Goal: Task Accomplishment & Management: Manage account settings

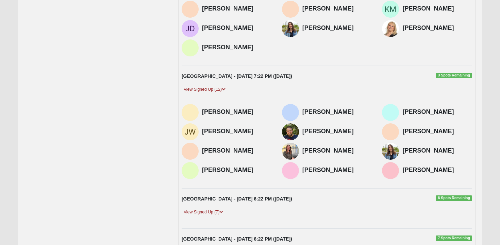
scroll to position [162, 0]
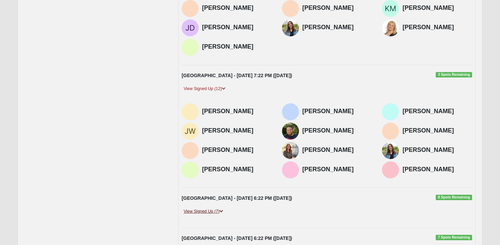
click at [214, 211] on link "View Signed Up (7)" at bounding box center [204, 211] width 44 height 7
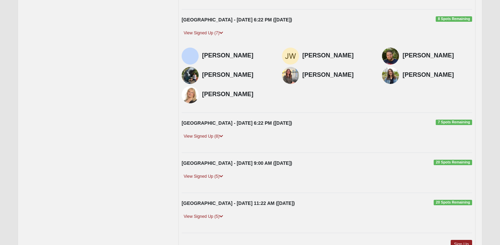
scroll to position [349, 0]
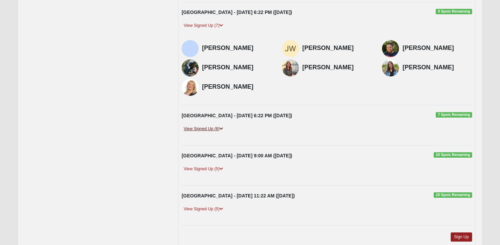
click at [211, 131] on link "View Signed Up (8)" at bounding box center [204, 129] width 44 height 7
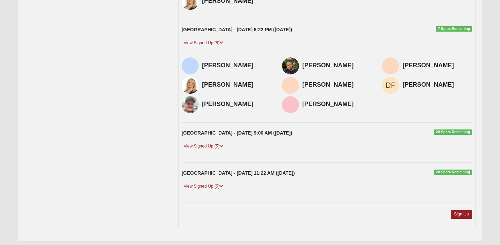
scroll to position [456, 0]
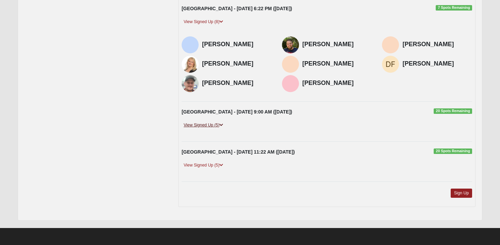
click at [220, 124] on link "View Signed Up (5)" at bounding box center [204, 125] width 44 height 7
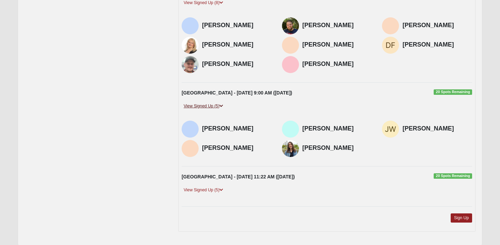
scroll to position [475, 0]
click at [201, 186] on div "Orange Park - 9/14/2025 11:22 AM (9/14/2025) 20 Spots Remaining View Signed Up …" at bounding box center [327, 186] width 301 height 26
click at [202, 188] on link "View Signed Up (5)" at bounding box center [204, 190] width 44 height 7
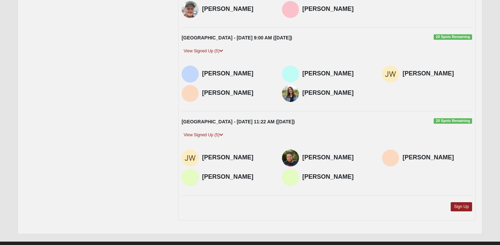
scroll to position [531, 0]
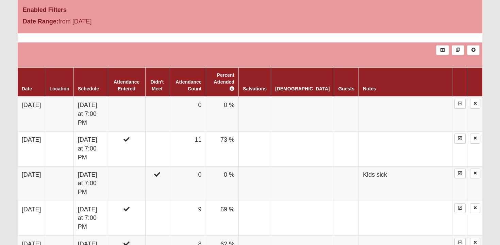
scroll to position [444, 0]
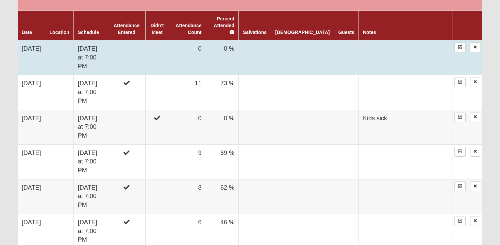
click at [318, 52] on td at bounding box center [302, 57] width 63 height 35
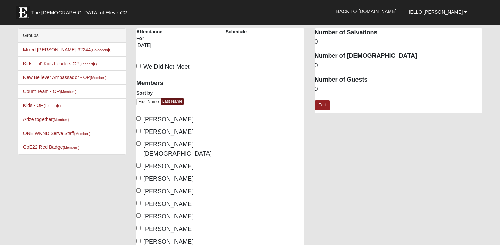
click at [146, 121] on span "[PERSON_NAME]" at bounding box center [168, 119] width 50 height 7
click at [141, 121] on input "[PERSON_NAME]" at bounding box center [139, 118] width 4 height 4
checkbox input "true"
click at [146, 128] on label "[PERSON_NAME]" at bounding box center [165, 132] width 57 height 9
click at [141, 129] on input "[PERSON_NAME]" at bounding box center [139, 131] width 4 height 4
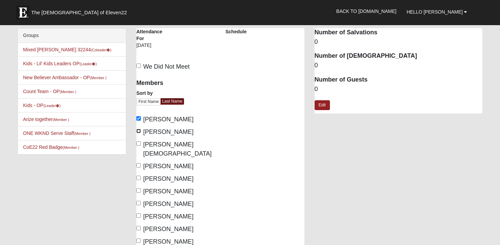
checkbox input "true"
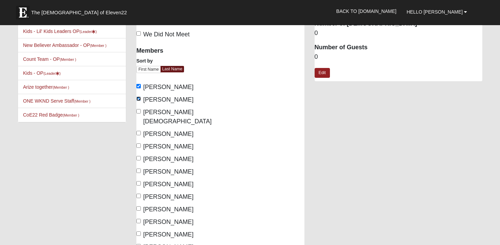
scroll to position [34, 0]
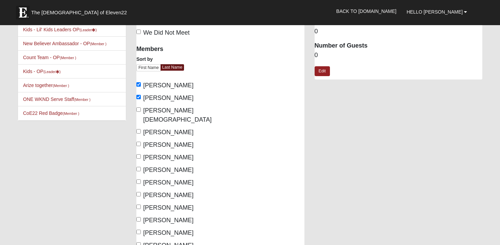
click at [158, 167] on span "[PERSON_NAME]" at bounding box center [168, 170] width 50 height 7
click at [141, 167] on input "[PERSON_NAME]" at bounding box center [139, 169] width 4 height 4
checkbox input "true"
click at [159, 179] on span "[PERSON_NAME]" at bounding box center [168, 182] width 50 height 7
click at [157, 179] on span "[PERSON_NAME]" at bounding box center [168, 182] width 50 height 7
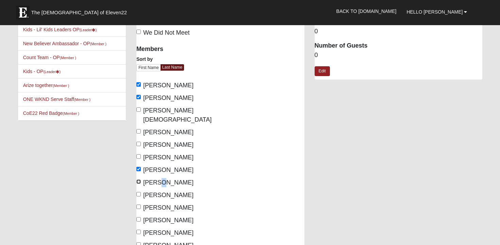
click at [141, 180] on input "[PERSON_NAME]" at bounding box center [139, 182] width 4 height 4
checkbox input "true"
click at [157, 181] on div "Members Sort by First Name Last Name [PERSON_NAME], [PERSON_NAME], [PERSON_NAME…" at bounding box center [176, 163] width 79 height 244
click at [157, 192] on span "[PERSON_NAME]" at bounding box center [168, 195] width 50 height 7
click at [141, 192] on input "[PERSON_NAME]" at bounding box center [139, 194] width 4 height 4
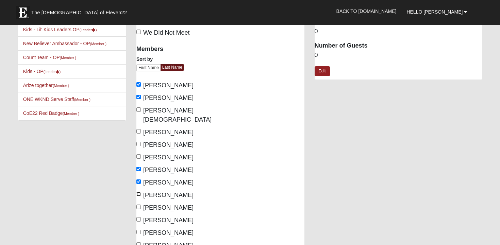
checkbox input "true"
click at [157, 205] on span "[PERSON_NAME]" at bounding box center [168, 208] width 50 height 7
click at [141, 205] on input "[PERSON_NAME]" at bounding box center [139, 207] width 4 height 4
checkbox input "true"
drag, startPoint x: 155, startPoint y: 223, endPoint x: 155, endPoint y: 215, distance: 7.5
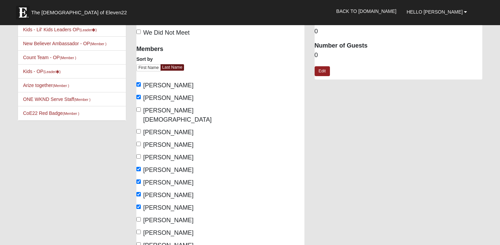
click at [155, 230] on span "[PERSON_NAME]" at bounding box center [168, 233] width 50 height 7
click at [141, 230] on input "[PERSON_NAME]" at bounding box center [139, 232] width 4 height 4
checkbox input "true"
click at [154, 217] on span "[PERSON_NAME]" at bounding box center [168, 220] width 50 height 7
click at [141, 218] on input "[PERSON_NAME]" at bounding box center [139, 220] width 4 height 4
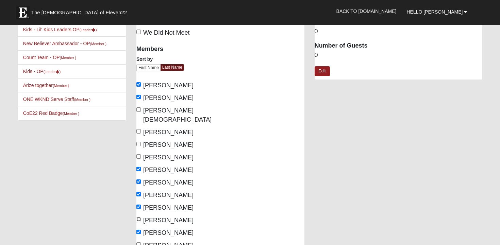
checkbox input "true"
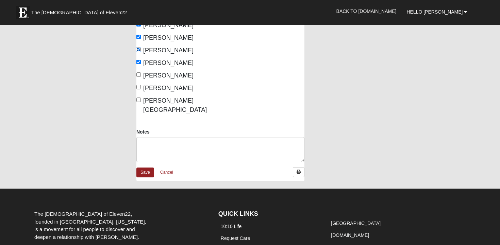
scroll to position [196, 0]
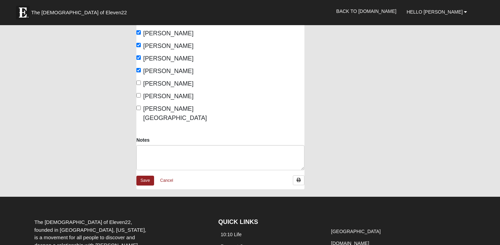
click at [165, 93] on span "[PERSON_NAME]" at bounding box center [168, 96] width 50 height 7
click at [141, 93] on input "[PERSON_NAME]" at bounding box center [139, 95] width 4 height 4
checkbox input "true"
click at [165, 106] on span "[PERSON_NAME][GEOGRAPHIC_DATA]" at bounding box center [175, 114] width 64 height 16
click at [141, 106] on input "[PERSON_NAME][GEOGRAPHIC_DATA]" at bounding box center [139, 108] width 4 height 4
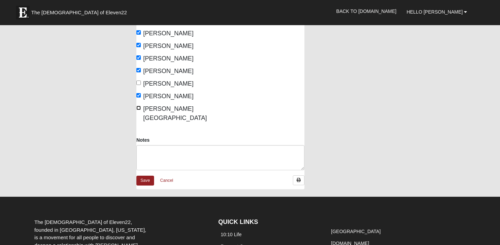
checkbox input "true"
click at [146, 176] on link "Save" at bounding box center [146, 181] width 18 height 10
